Goal: Register for event/course

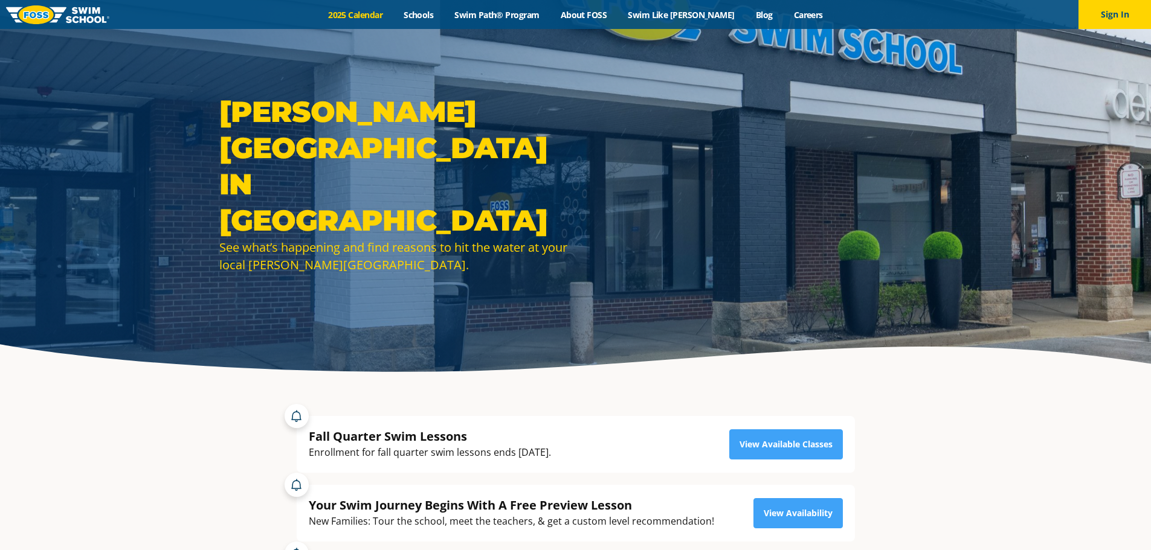
click at [393, 19] on link "2025 Calendar" at bounding box center [356, 14] width 76 height 11
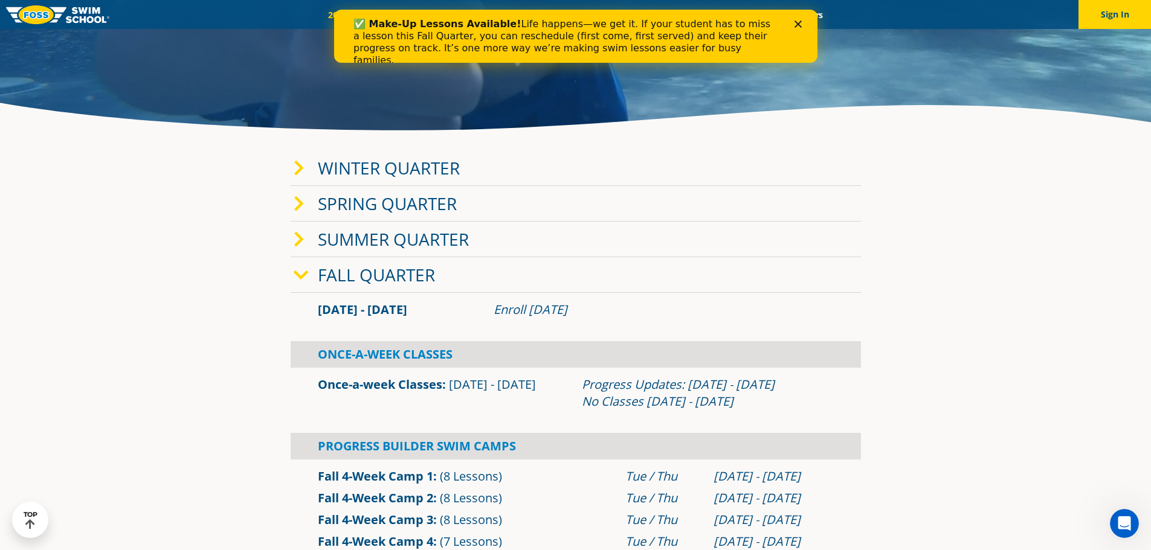
scroll to position [302, 0]
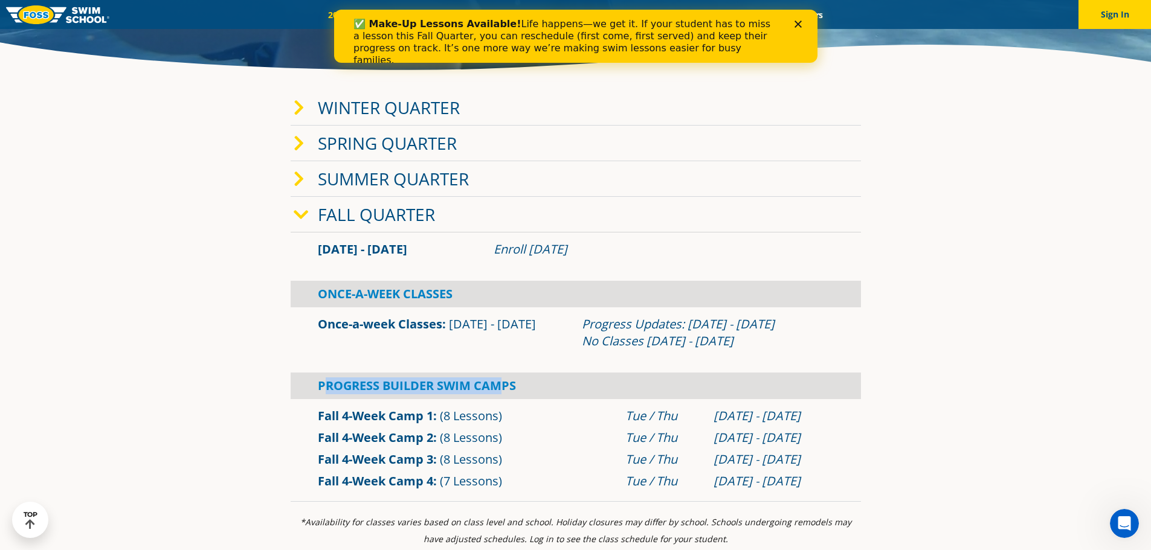
drag, startPoint x: 324, startPoint y: 392, endPoint x: 500, endPoint y: 392, distance: 175.2
click at [504, 394] on div "Progress Builder Swim Camps" at bounding box center [576, 386] width 570 height 27
drag, startPoint x: 308, startPoint y: 390, endPoint x: 445, endPoint y: 408, distance: 137.8
click at [445, 408] on div "[DATE] - [DATE] Enroll [DATE] Once-A-Week Classes Once-a-week Classes" at bounding box center [576, 368] width 570 height 270
click at [543, 408] on div "Fall 4-Week Camp 1 (8 Lessons)" at bounding box center [466, 416] width 308 height 17
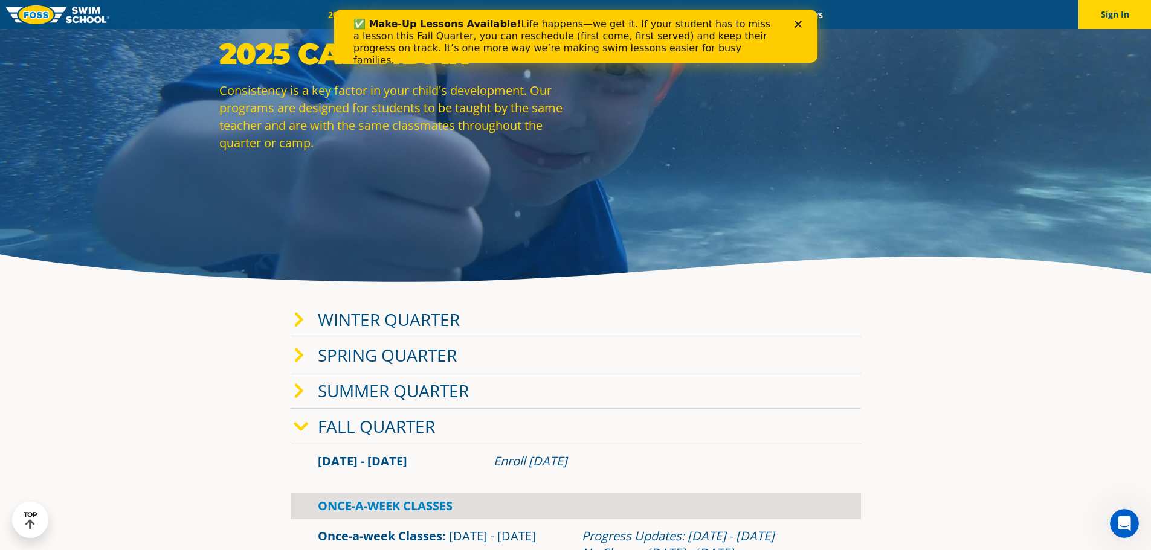
scroll to position [0, 0]
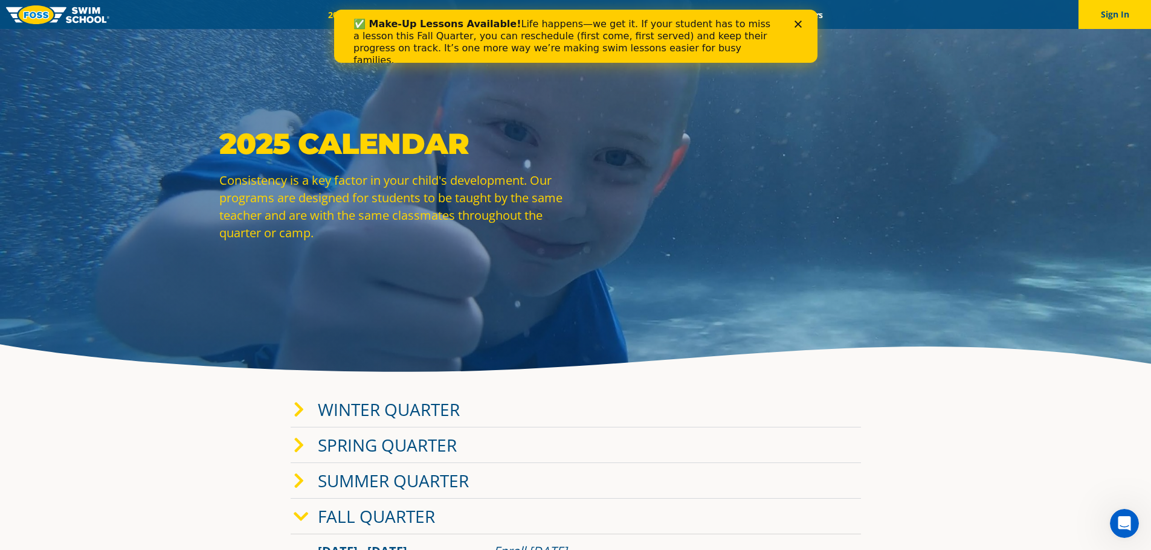
click at [805, 24] on div "Close" at bounding box center [800, 24] width 12 height 7
